Goal: Task Accomplishment & Management: Manage account settings

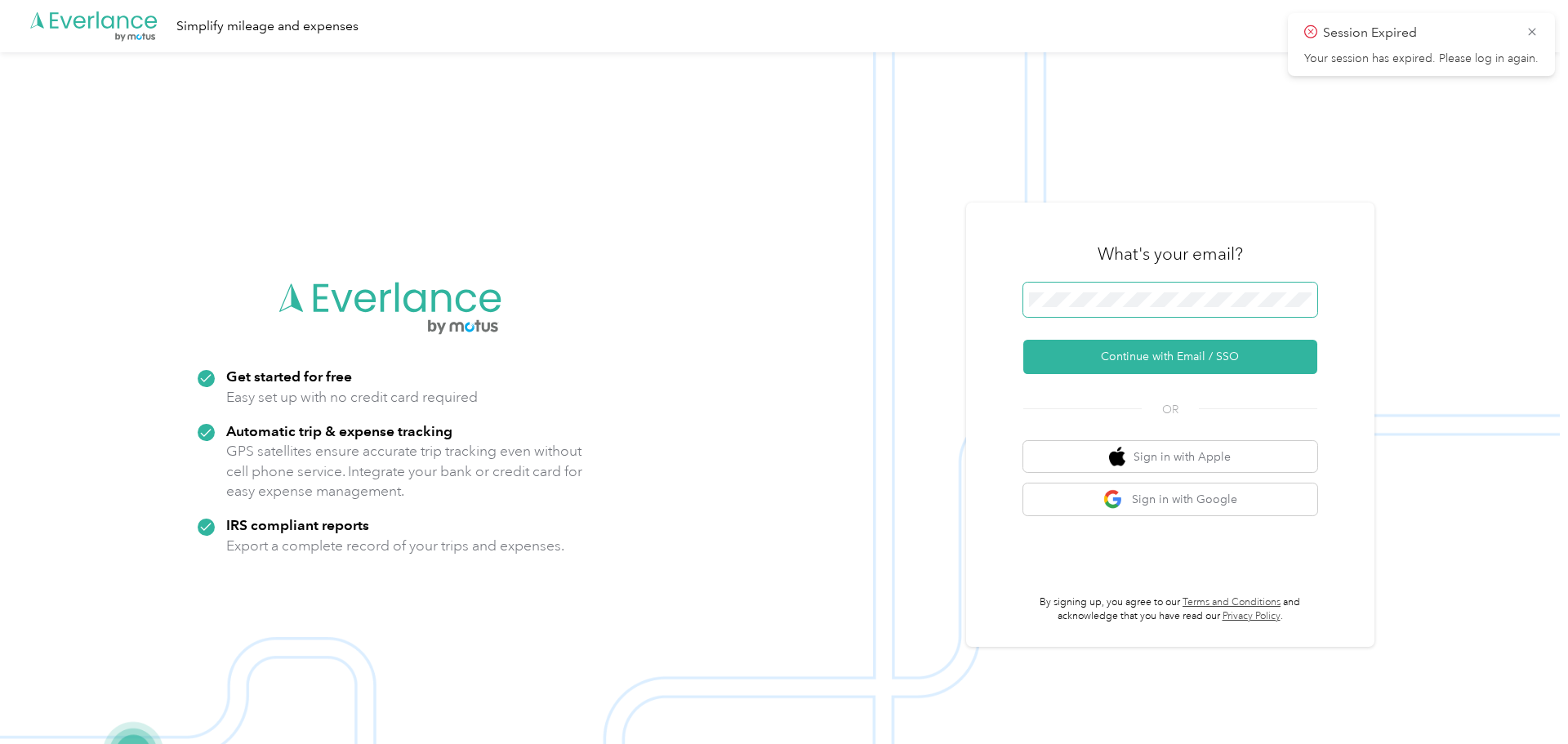
click at [1023, 340] on button "Continue with Email / SSO" at bounding box center [1170, 357] width 294 height 34
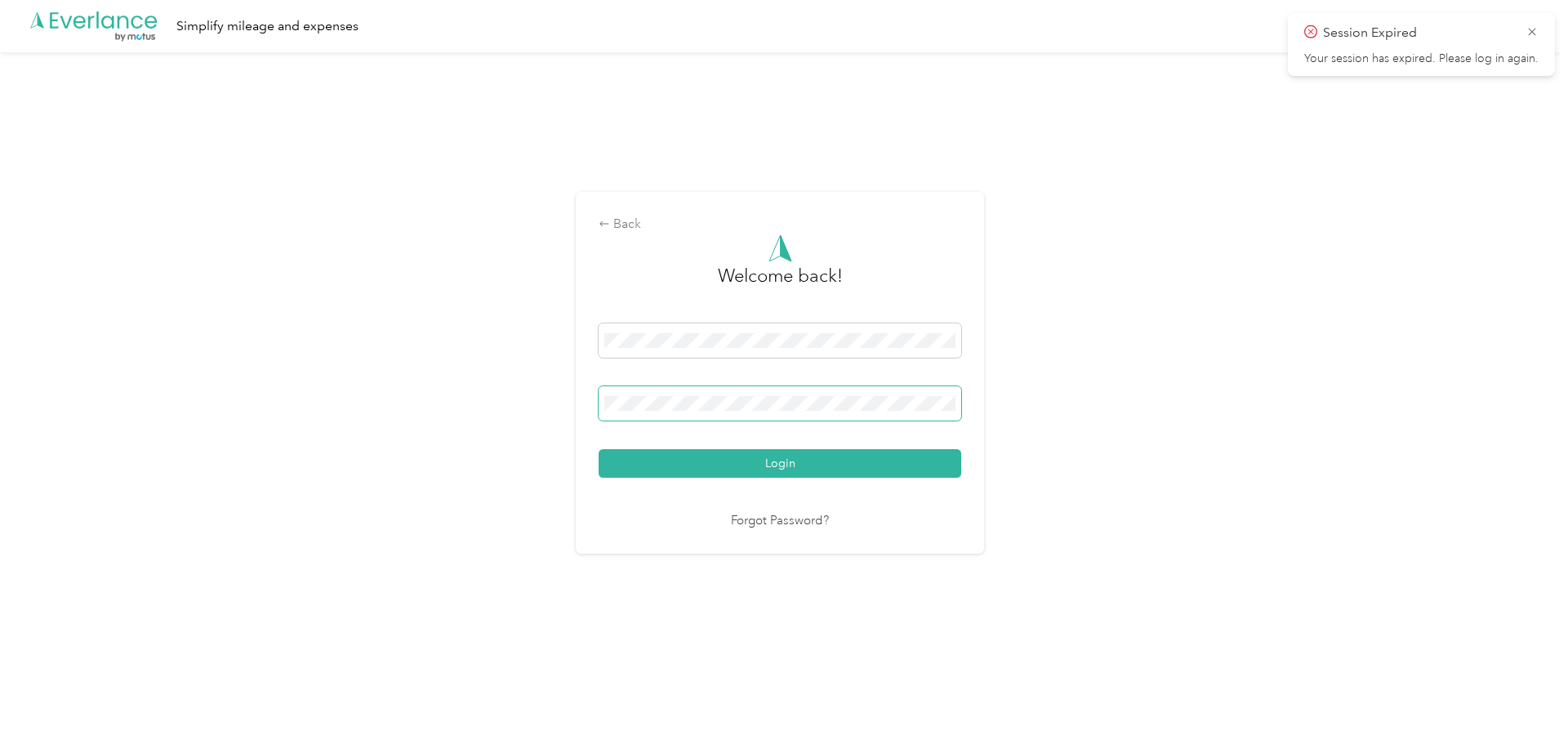
click at [837, 395] on span at bounding box center [780, 403] width 362 height 34
click at [599, 449] on button "Login" at bounding box center [780, 464] width 362 height 29
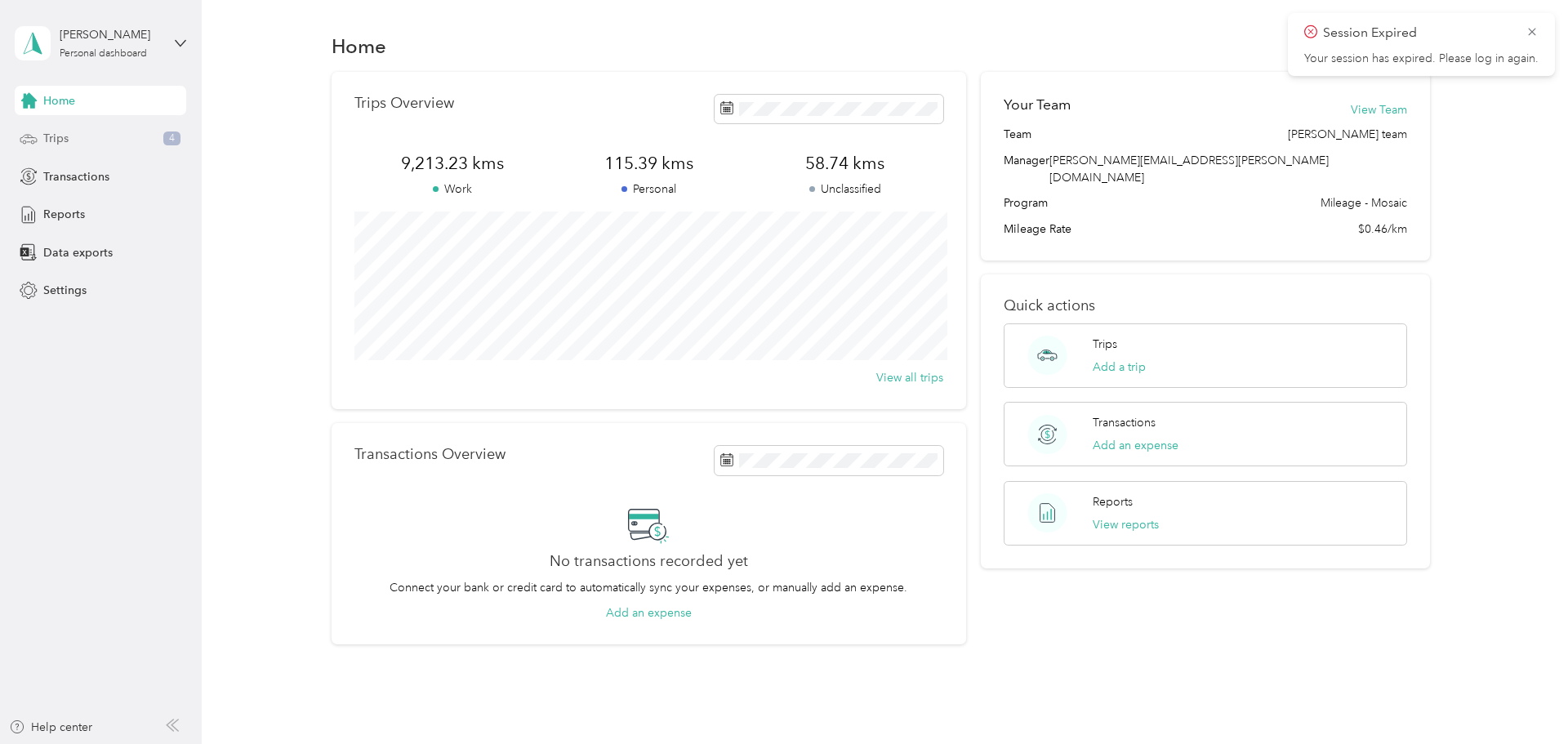
click at [63, 140] on span "Trips" at bounding box center [55, 138] width 26 height 17
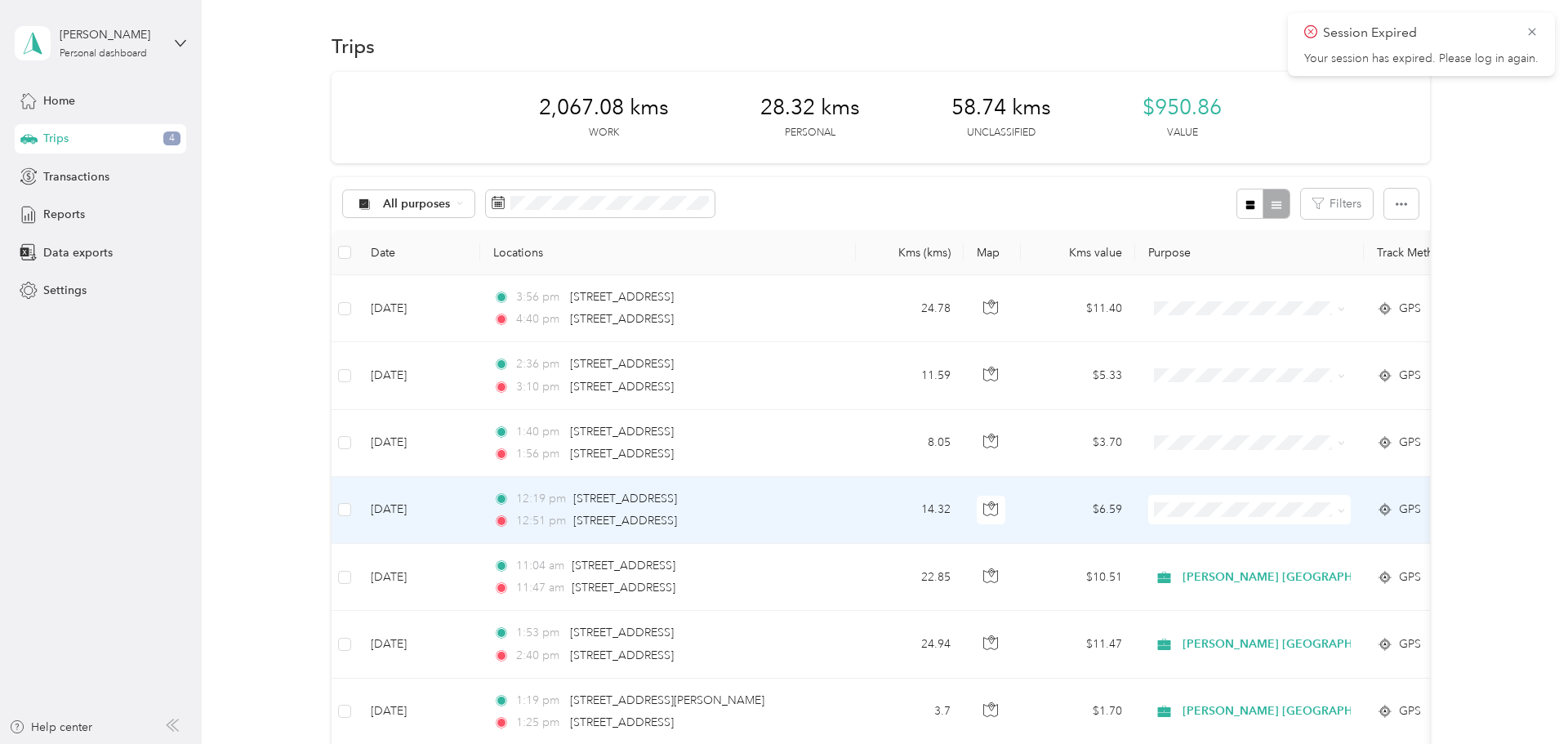
click at [1217, 543] on li "[PERSON_NAME] [GEOGRAPHIC_DATA]" at bounding box center [1286, 540] width 274 height 29
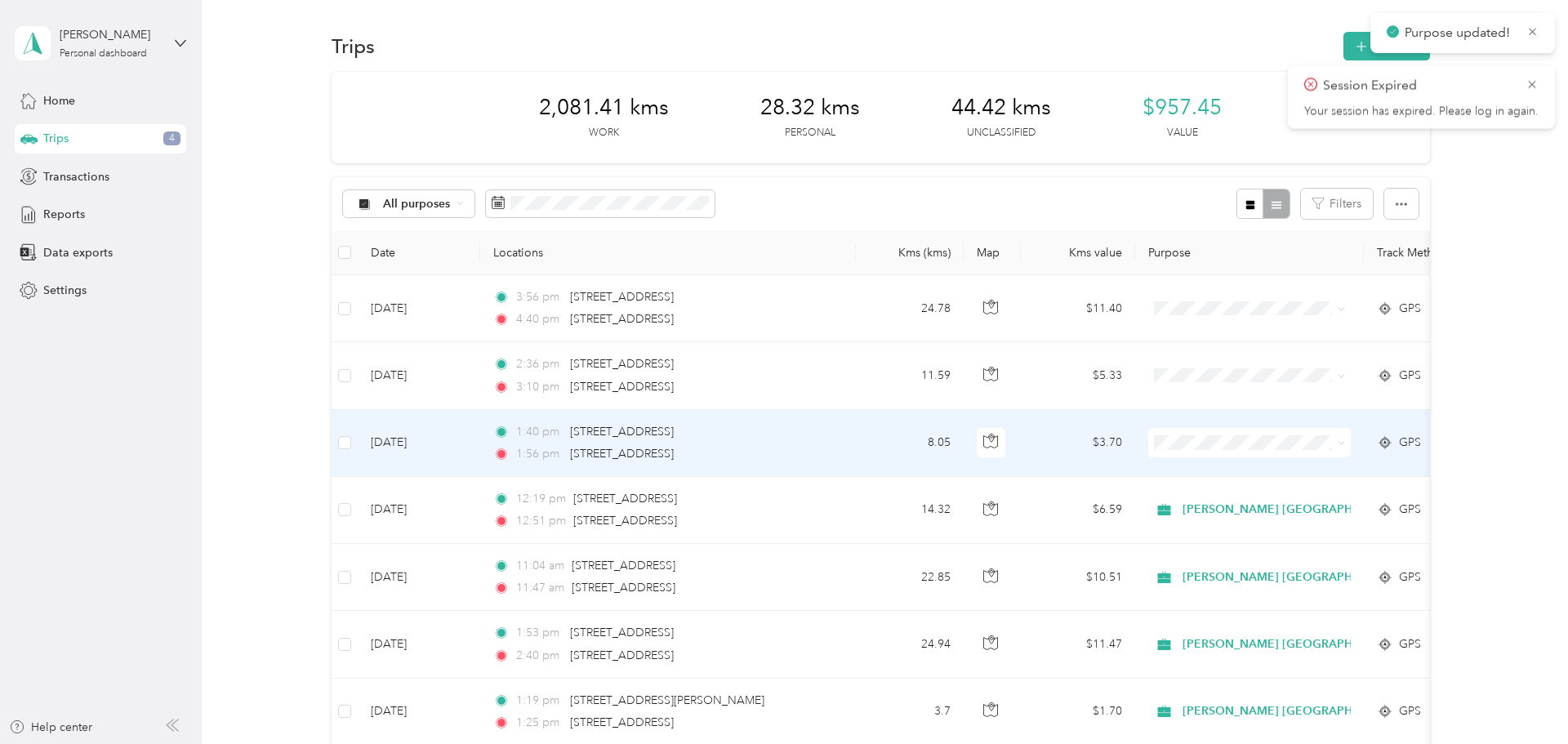
click at [1220, 469] on span "[PERSON_NAME] [GEOGRAPHIC_DATA]" at bounding box center [1300, 469] width 221 height 17
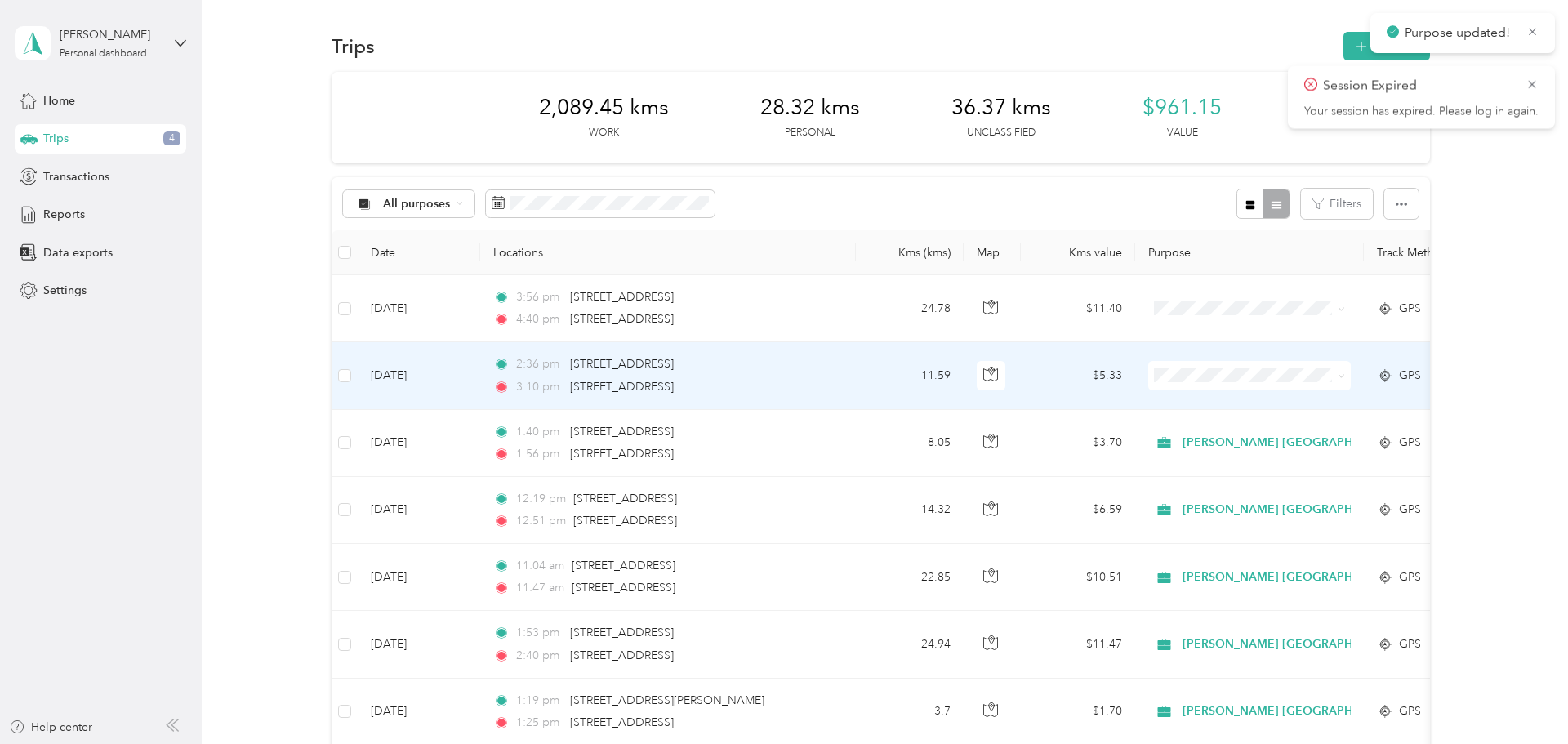
click at [1214, 410] on li "[PERSON_NAME] [GEOGRAPHIC_DATA]" at bounding box center [1286, 400] width 274 height 29
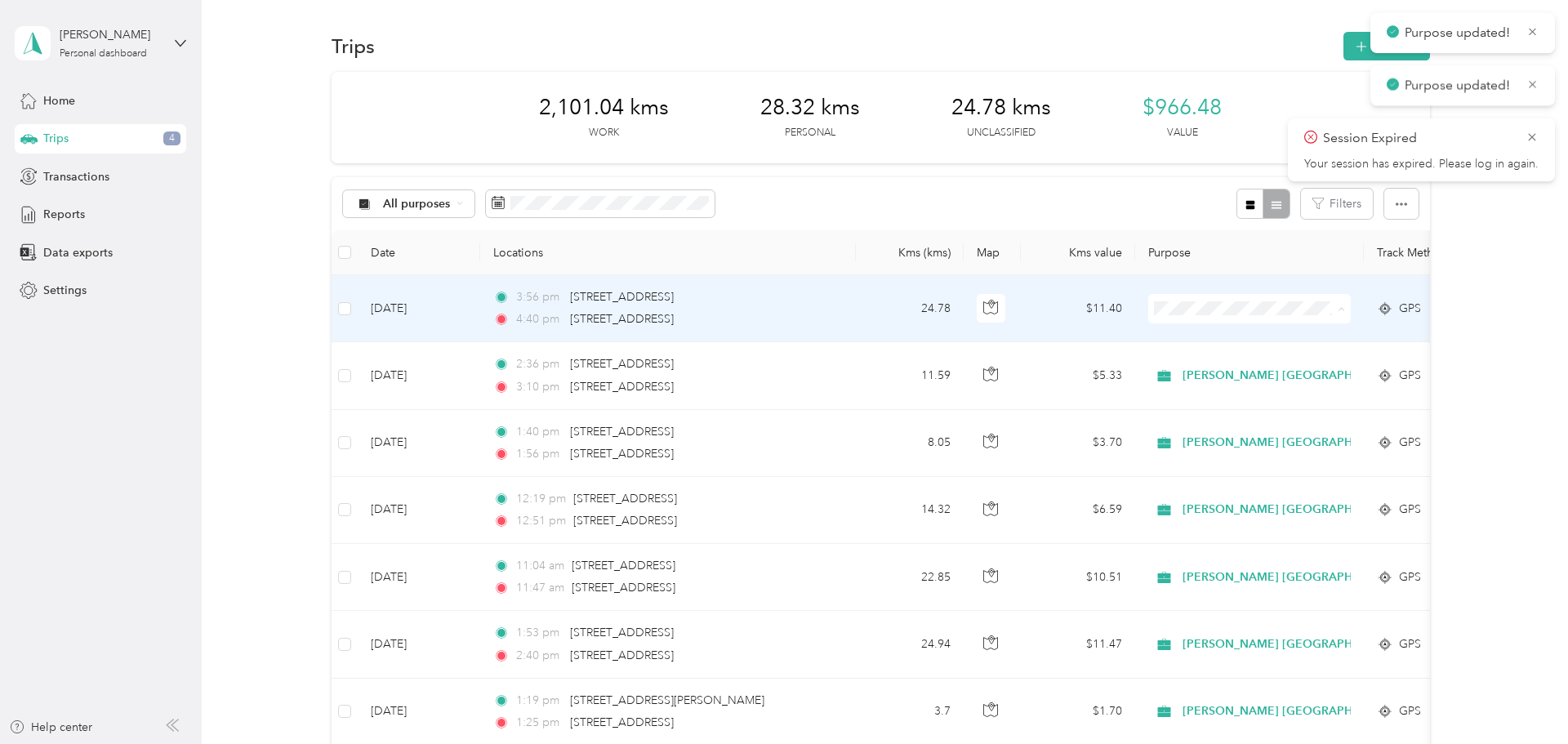
click at [1212, 341] on li "[PERSON_NAME] [GEOGRAPHIC_DATA]" at bounding box center [1286, 340] width 274 height 29
